Goal: Register for event/course

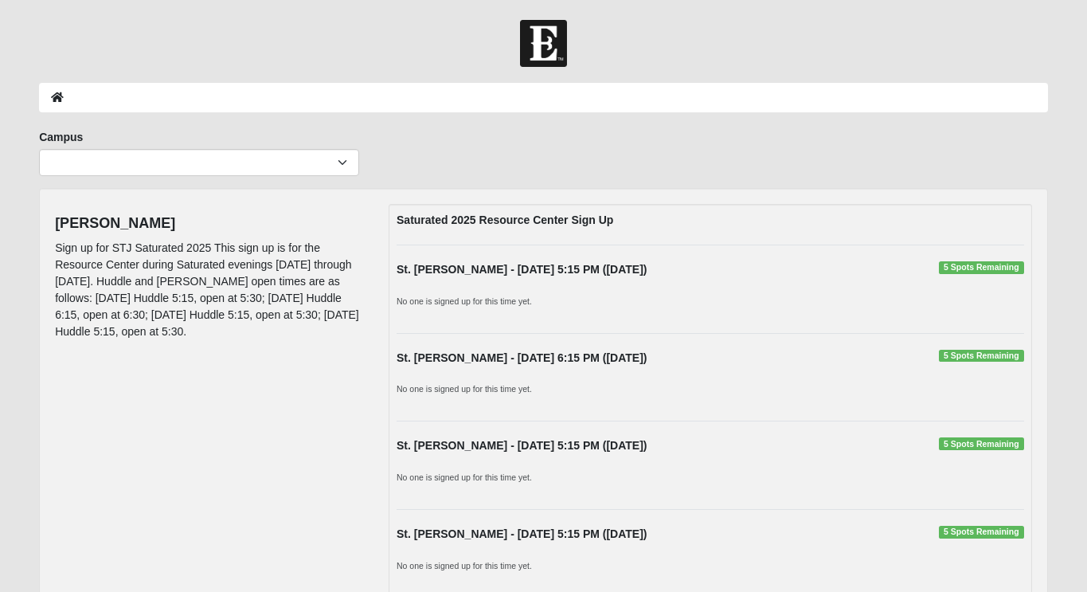
click at [950, 268] on span "5 Spots Remaining" at bounding box center [981, 267] width 85 height 13
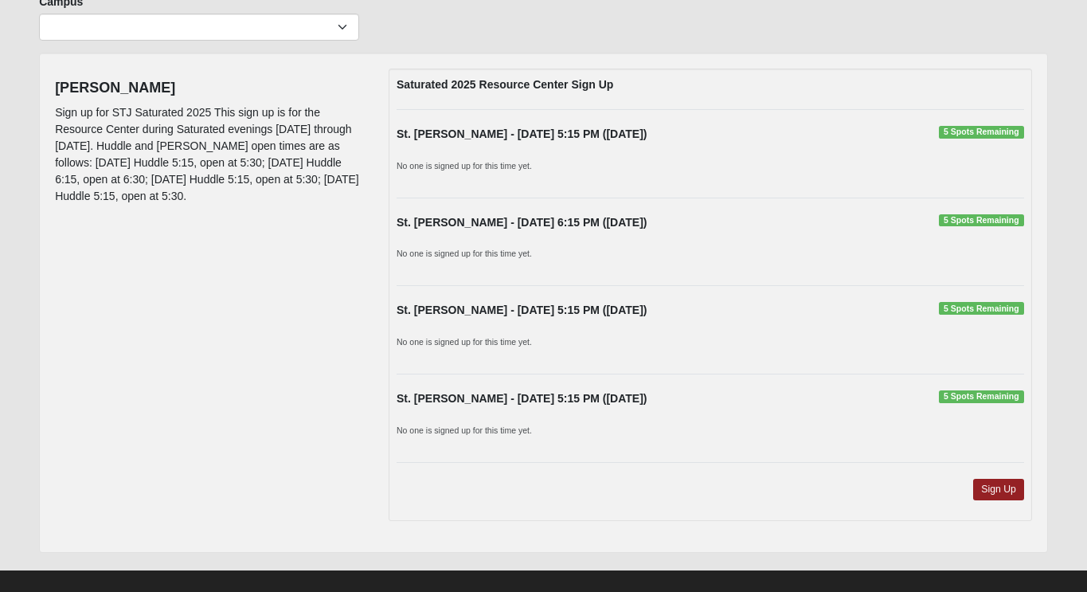
scroll to position [155, 0]
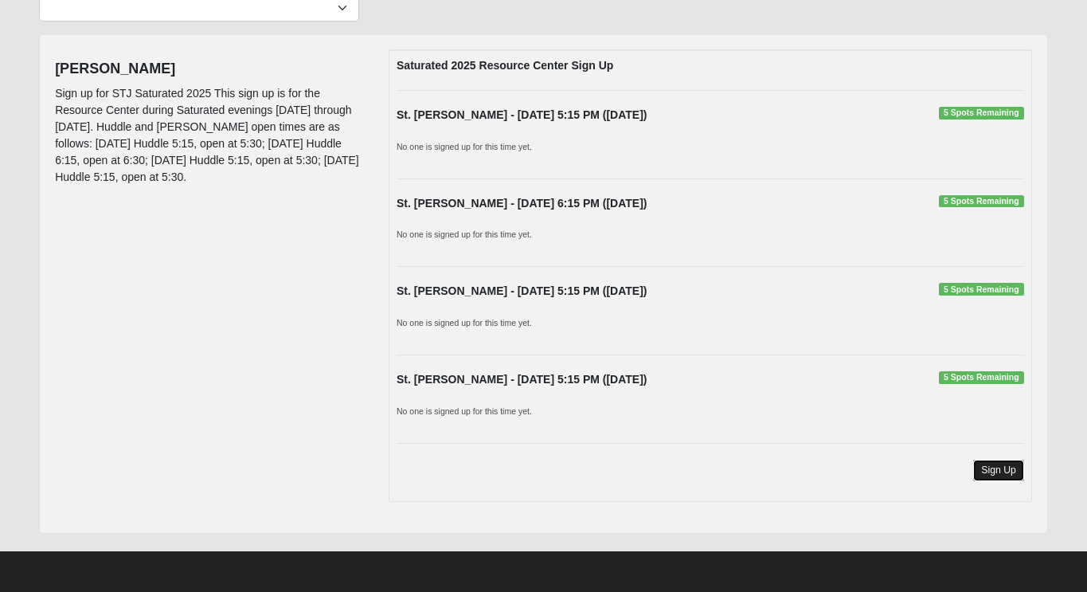
click at [1013, 468] on link "Sign Up" at bounding box center [999, 471] width 51 height 22
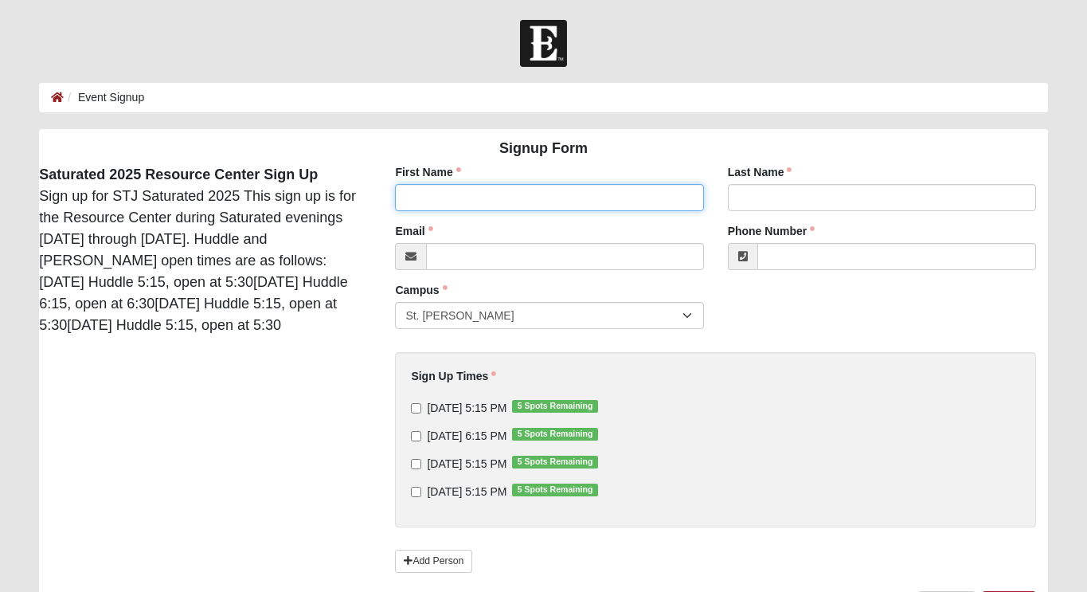
click at [648, 198] on input "First Name" at bounding box center [549, 197] width 308 height 27
type input "Dannett"
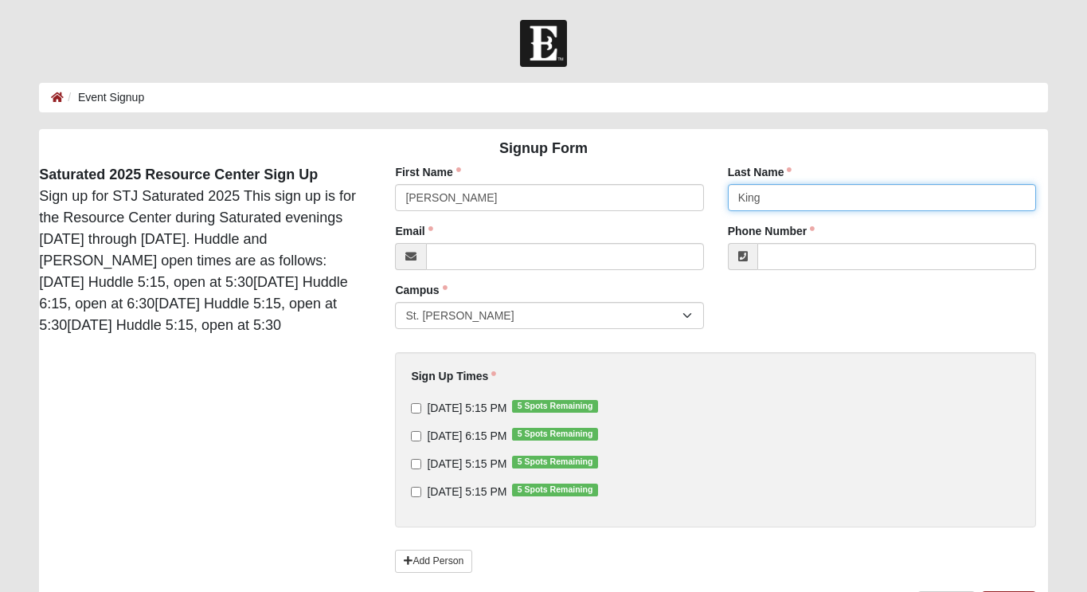
type input "King"
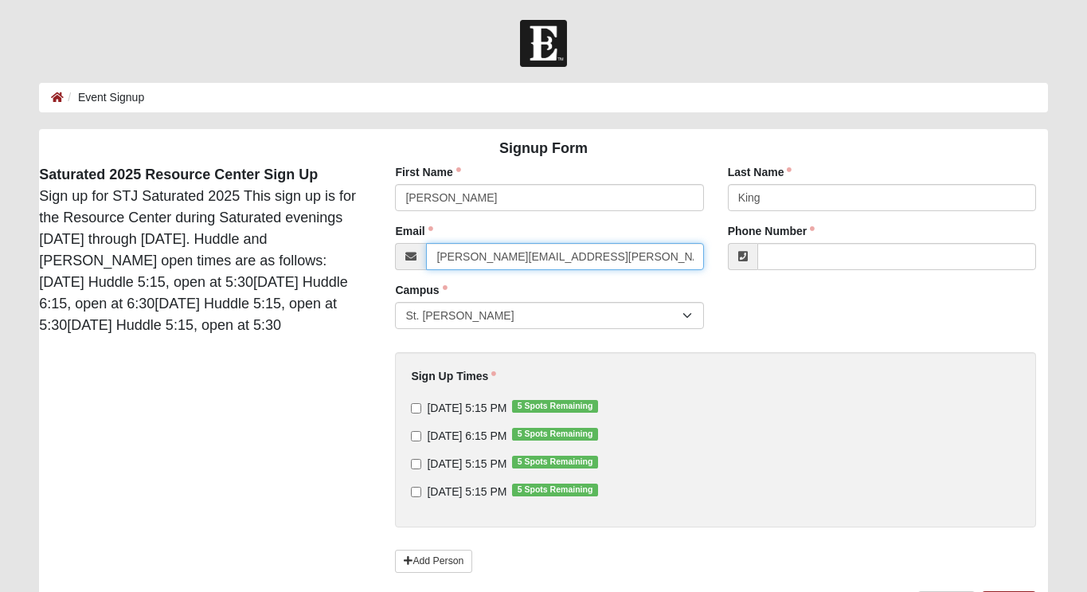
type input "dannett.king@coe22.com"
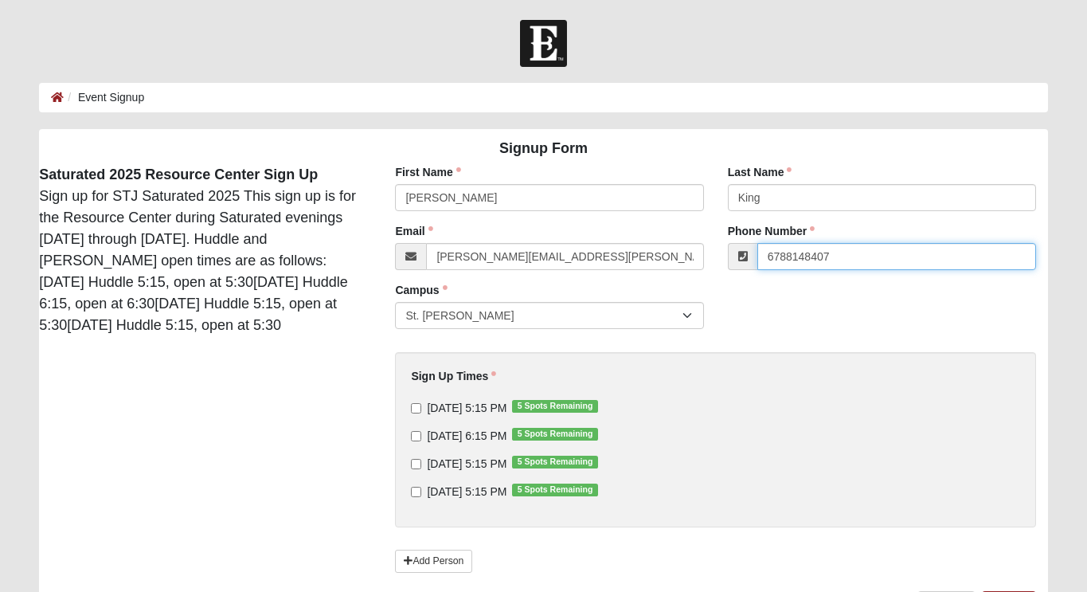
type input "(678) 814-8407"
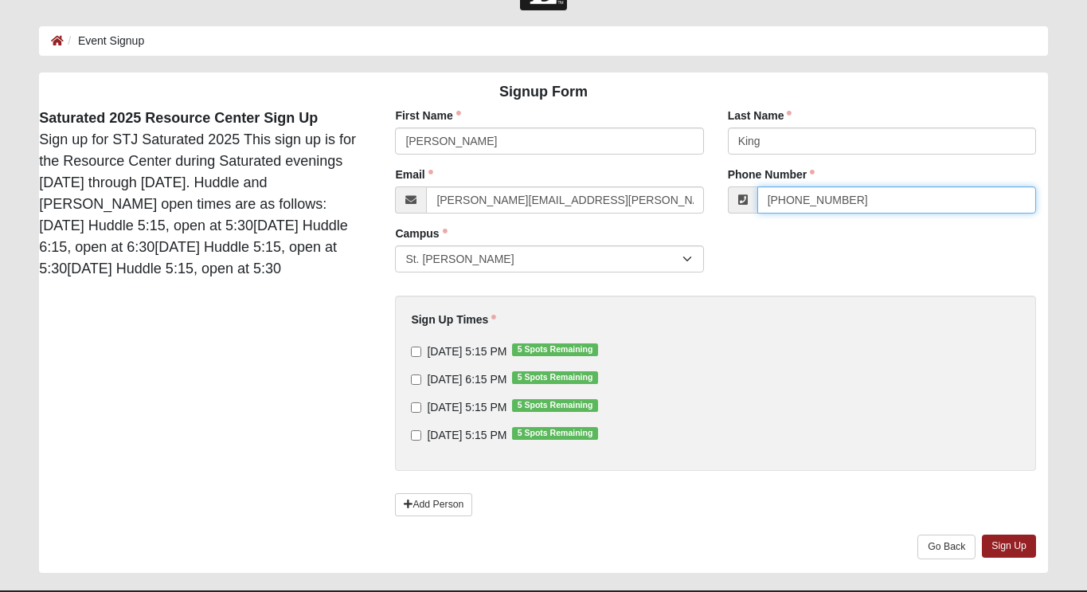
scroll to position [68, 0]
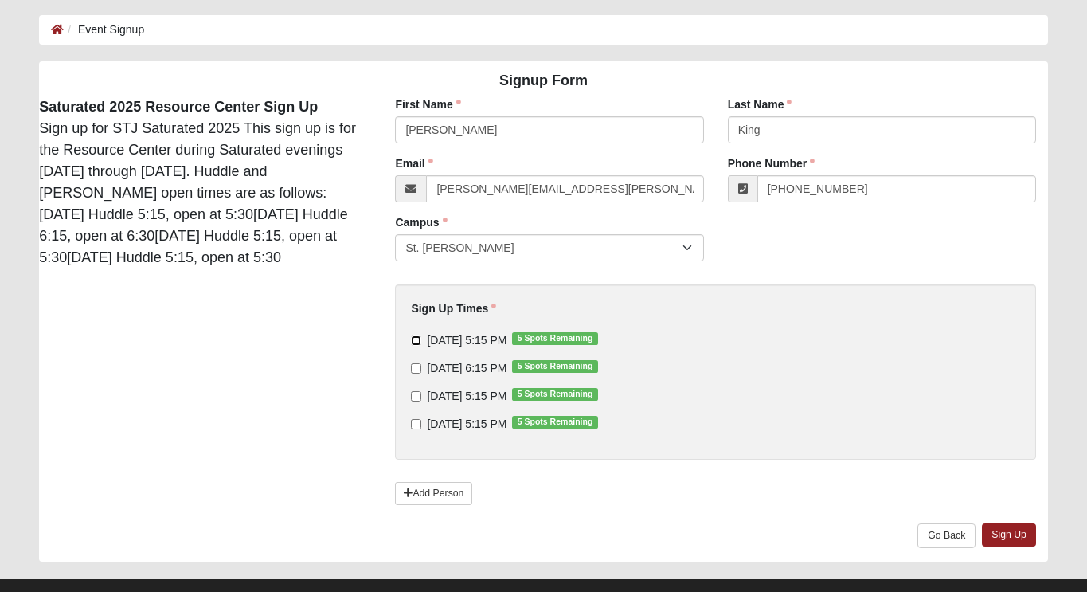
click at [417, 339] on input "9/10/2025 5:15 PM 5 Spots Remaining" at bounding box center [416, 340] width 10 height 10
checkbox input "true"
click at [419, 368] on input "9/11/2025 6:15 PM 5 Spots Remaining" at bounding box center [416, 368] width 10 height 10
checkbox input "true"
click at [418, 397] on input "9/12/2025 5:15 PM 5 Spots Remaining" at bounding box center [416, 396] width 10 height 10
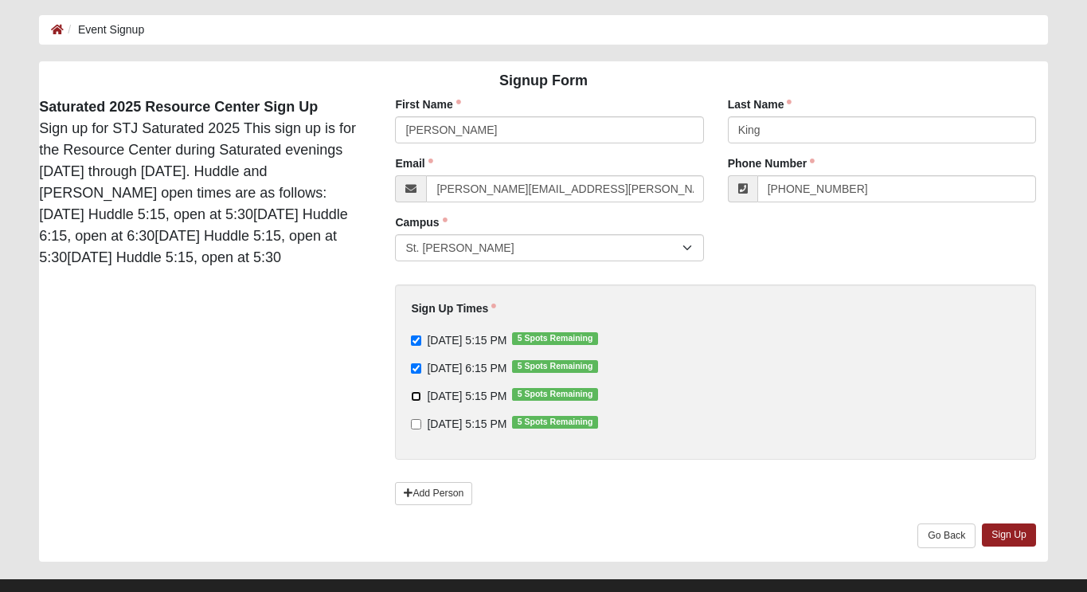
checkbox input "true"
click at [417, 423] on input "9/13/2025 5:15 PM 5 Spots Remaining" at bounding box center [416, 424] width 10 height 10
checkbox input "true"
click at [1020, 546] on link "Sign Up" at bounding box center [1009, 534] width 54 height 23
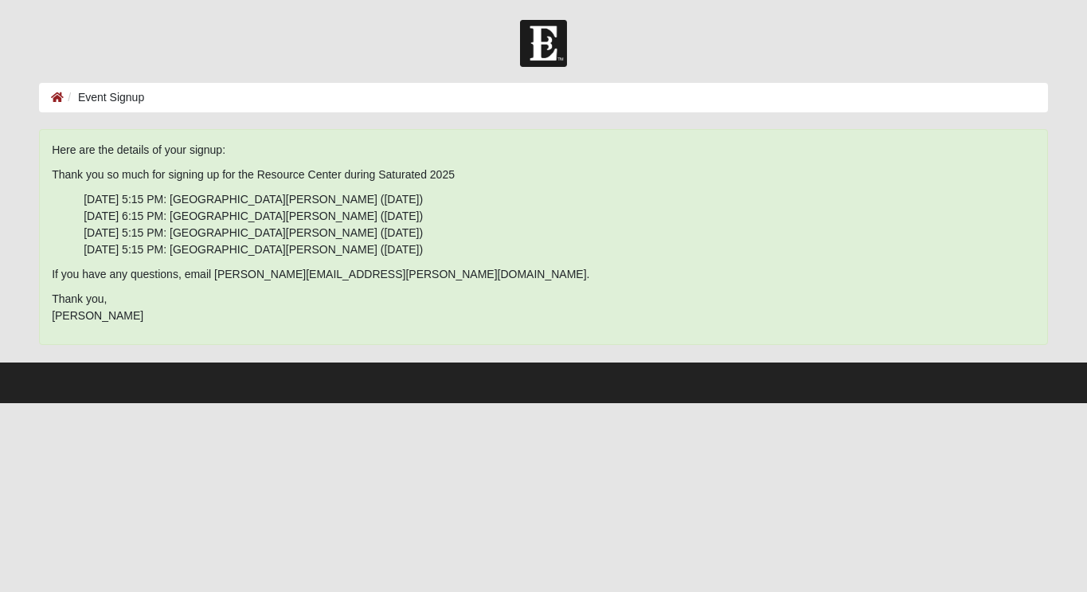
scroll to position [0, 0]
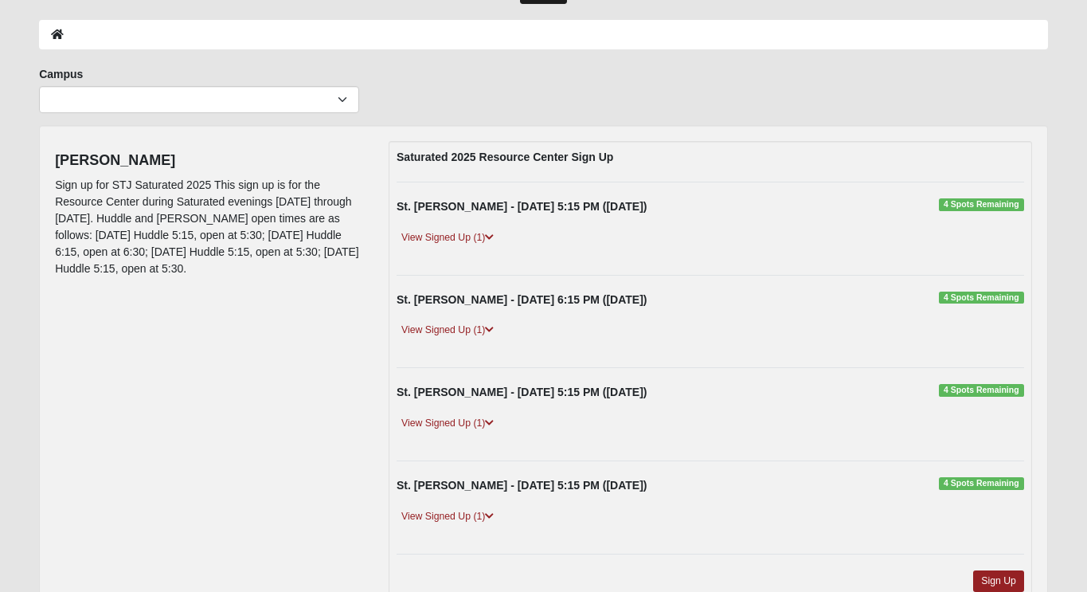
scroll to position [173, 0]
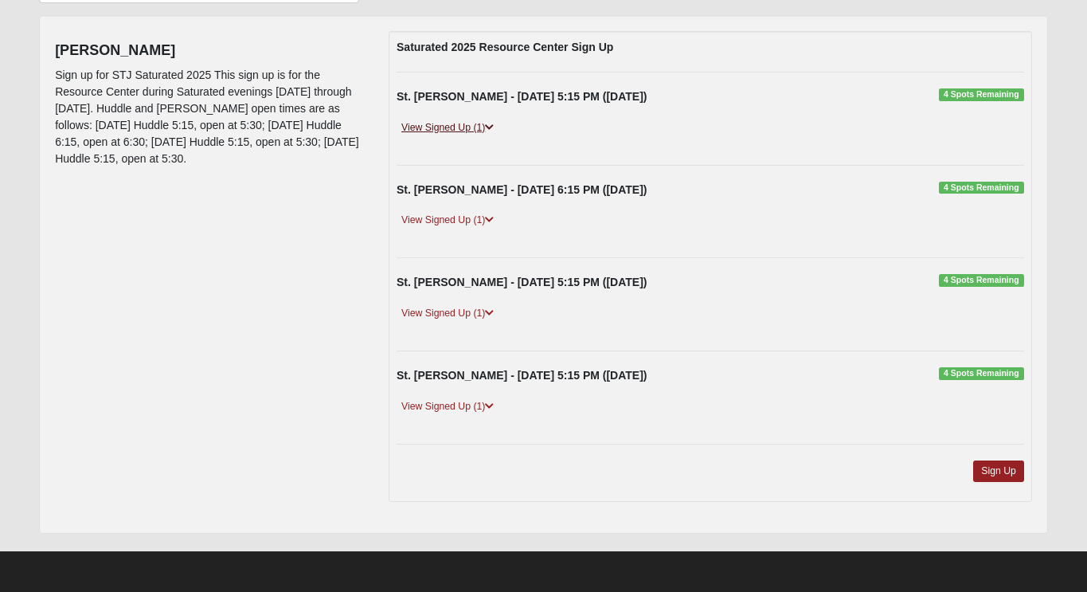
click at [472, 127] on link "View Signed Up (1)" at bounding box center [448, 128] width 102 height 17
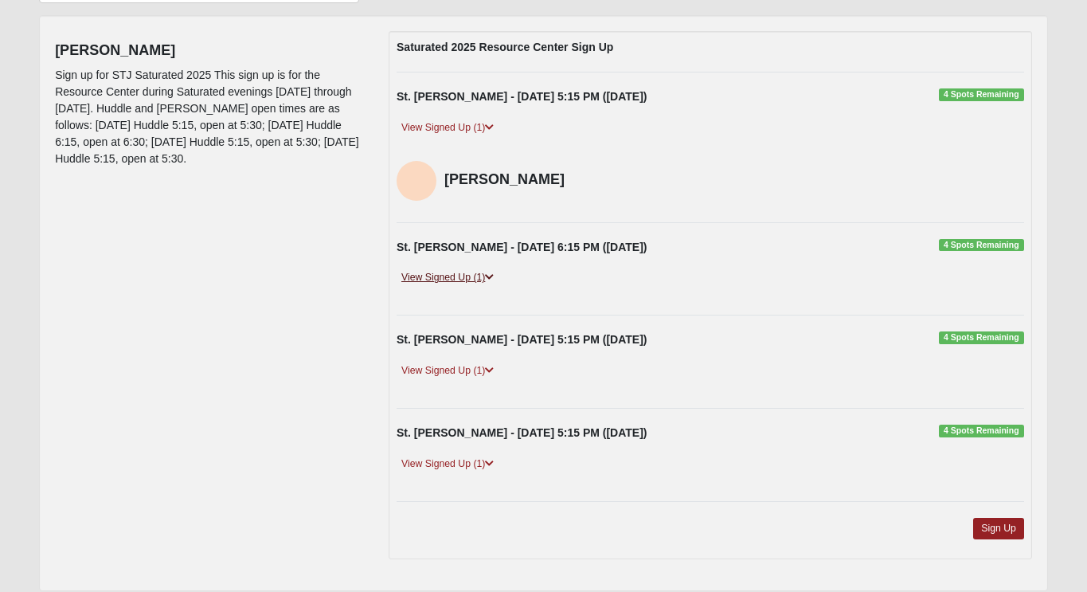
click at [479, 273] on link "View Signed Up (1)" at bounding box center [448, 277] width 102 height 17
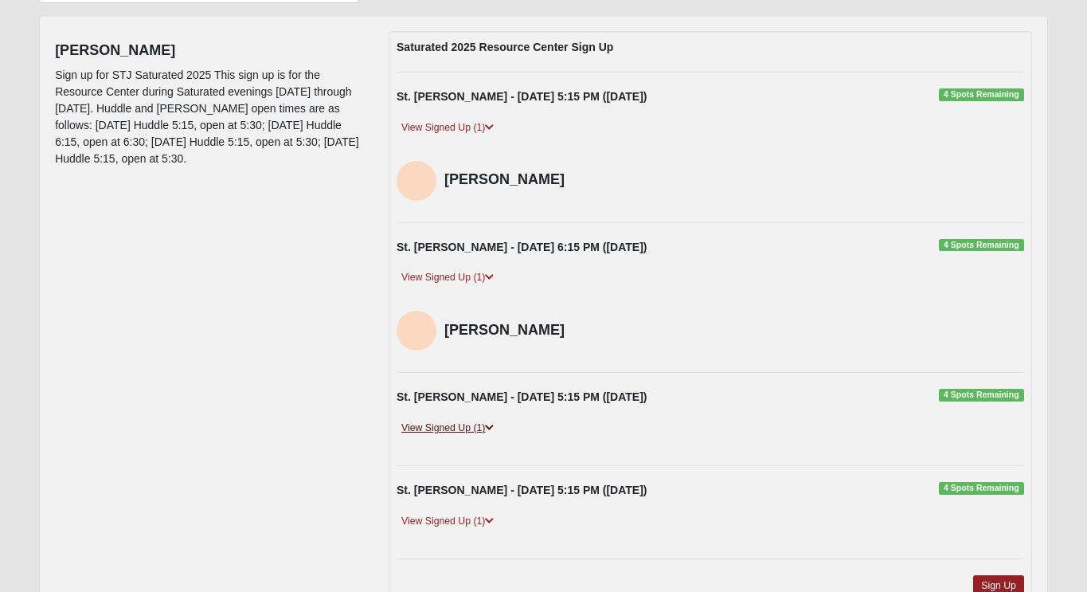
click at [490, 426] on icon at bounding box center [489, 428] width 9 height 10
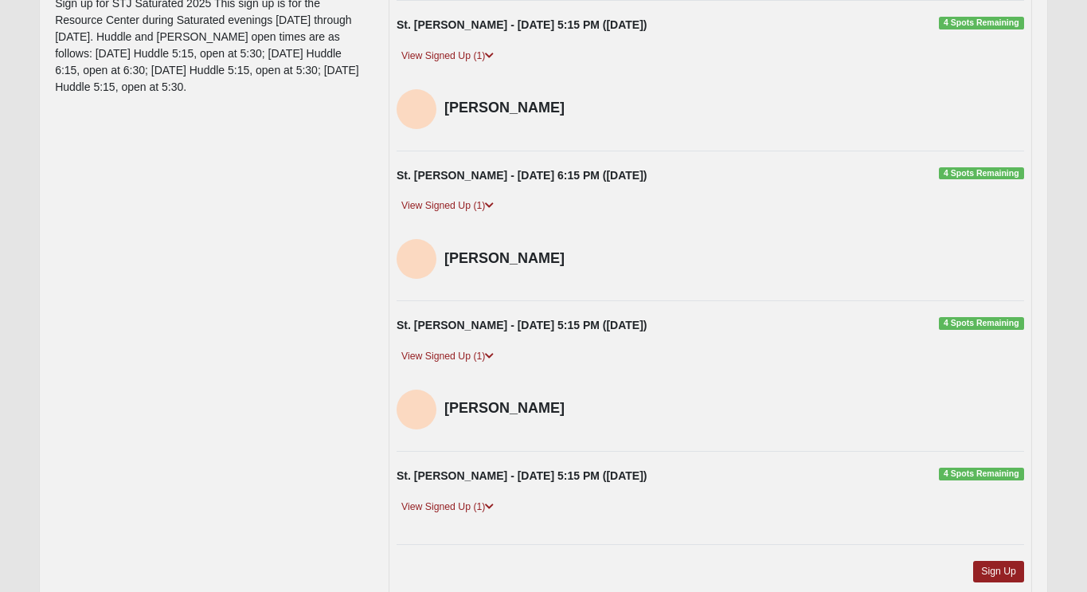
scroll to position [247, 0]
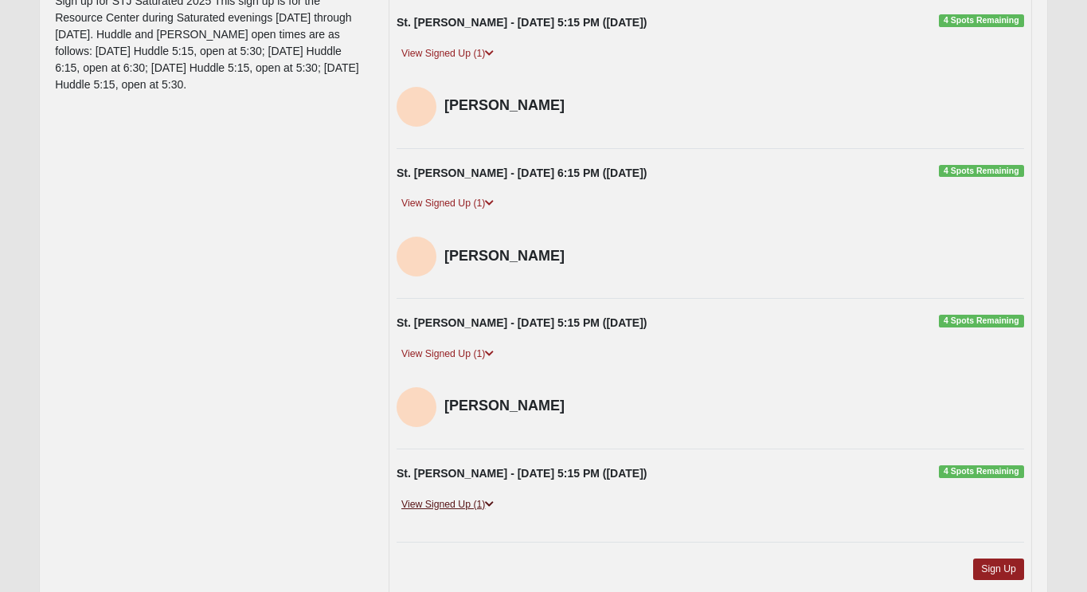
click at [480, 506] on link "View Signed Up (1)" at bounding box center [448, 504] width 102 height 17
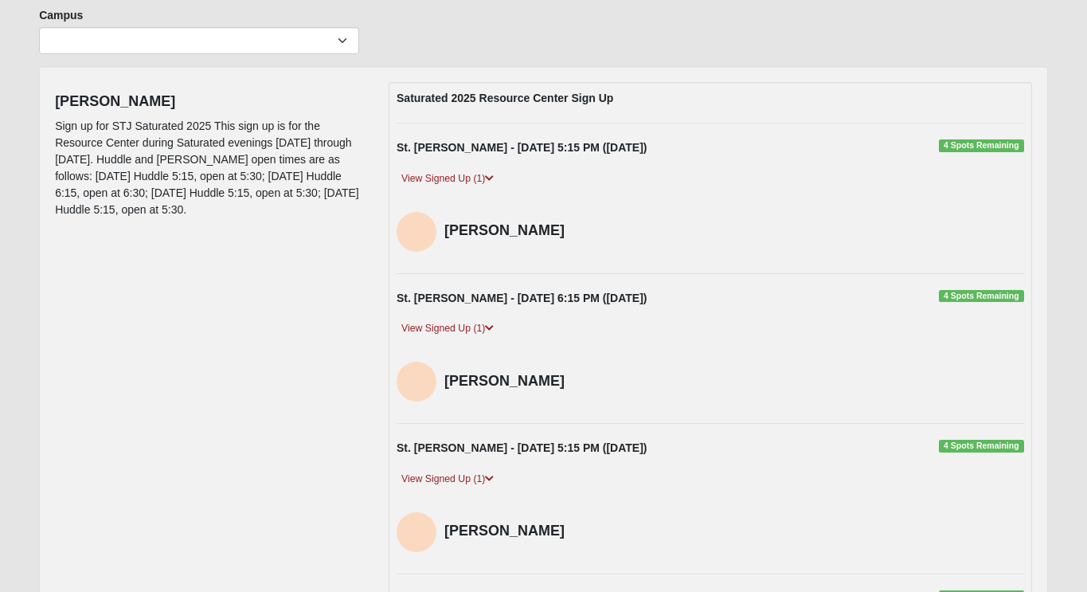
scroll to position [0, 0]
